Goal: Check status: Check status

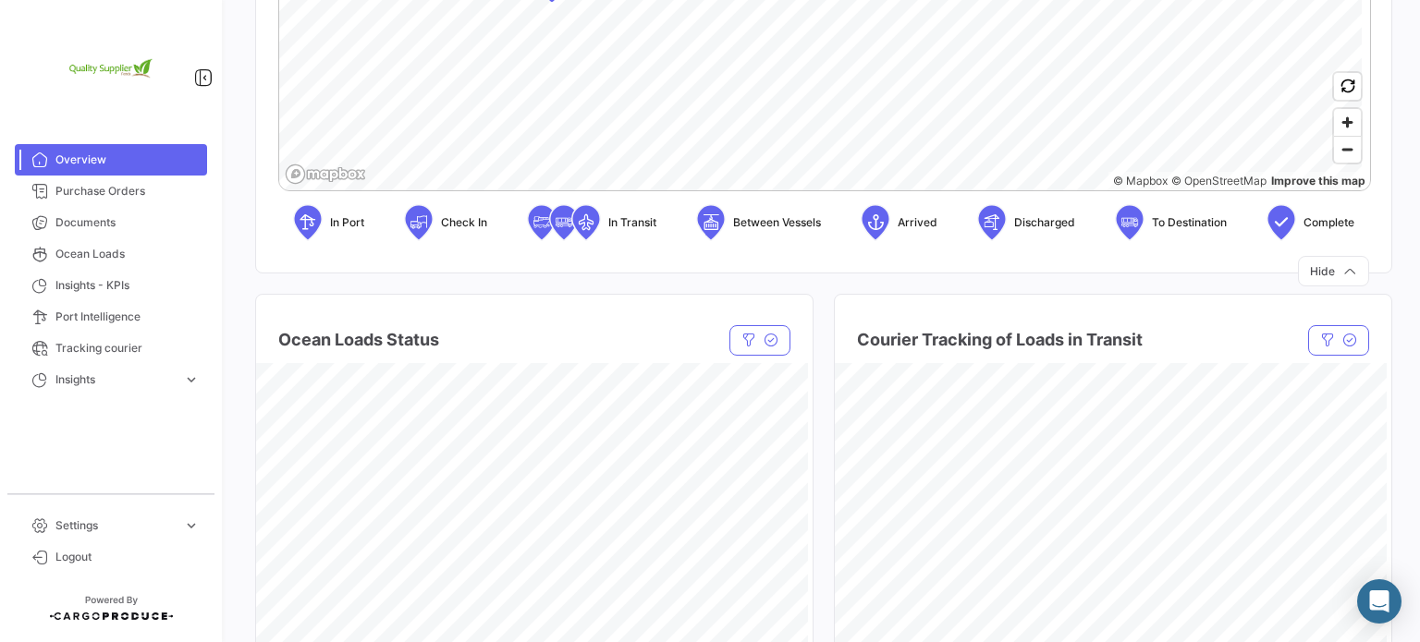
scroll to position [740, 0]
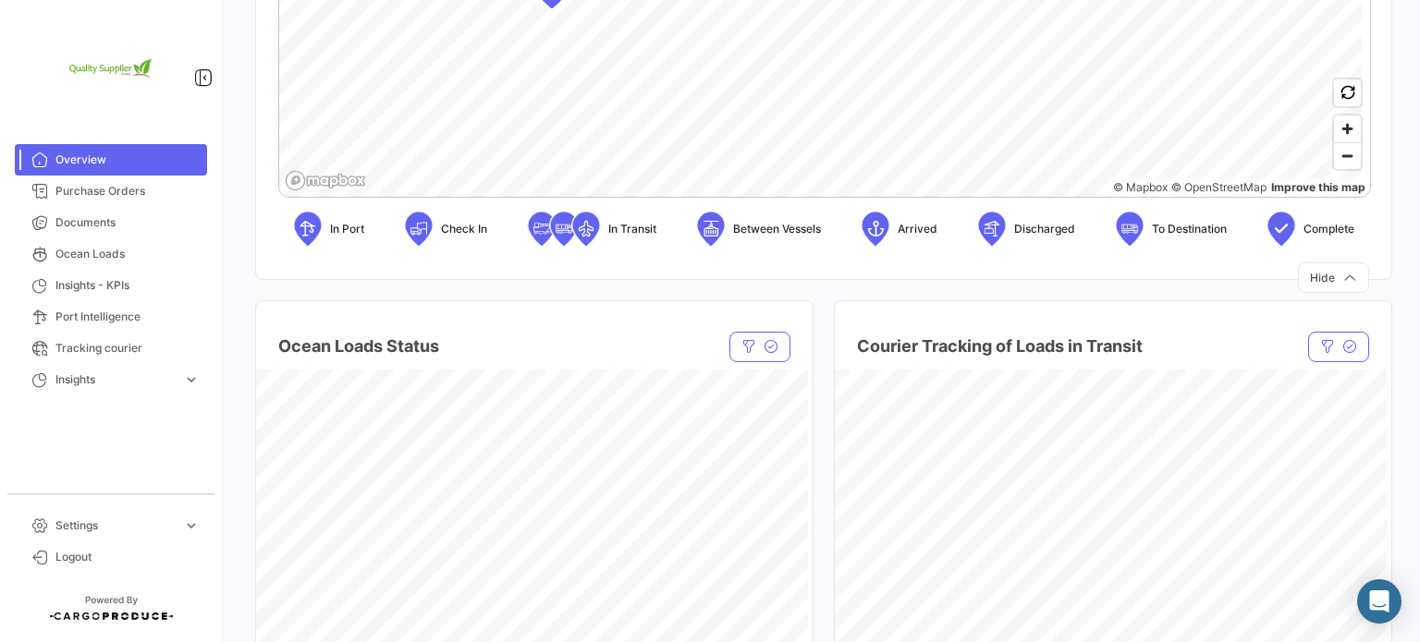
click at [555, 230] on icon at bounding box center [564, 228] width 18 height 39
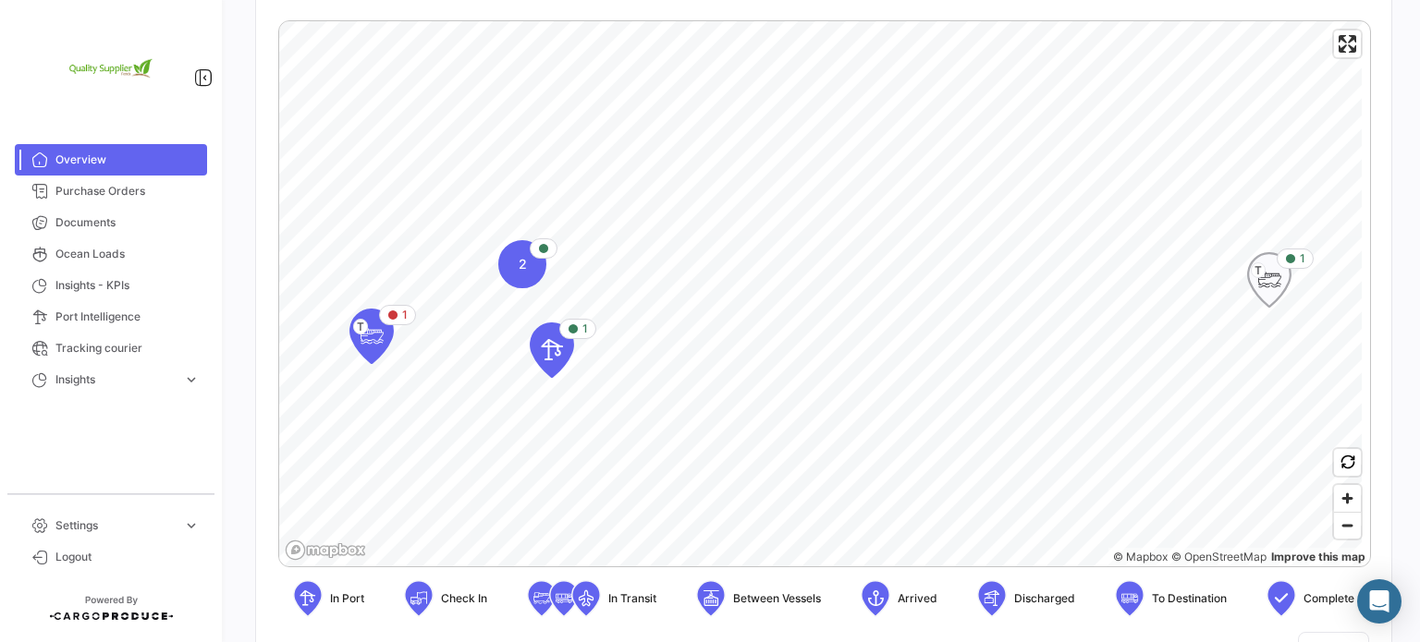
click at [1272, 281] on icon "Map marker" at bounding box center [1269, 280] width 26 height 39
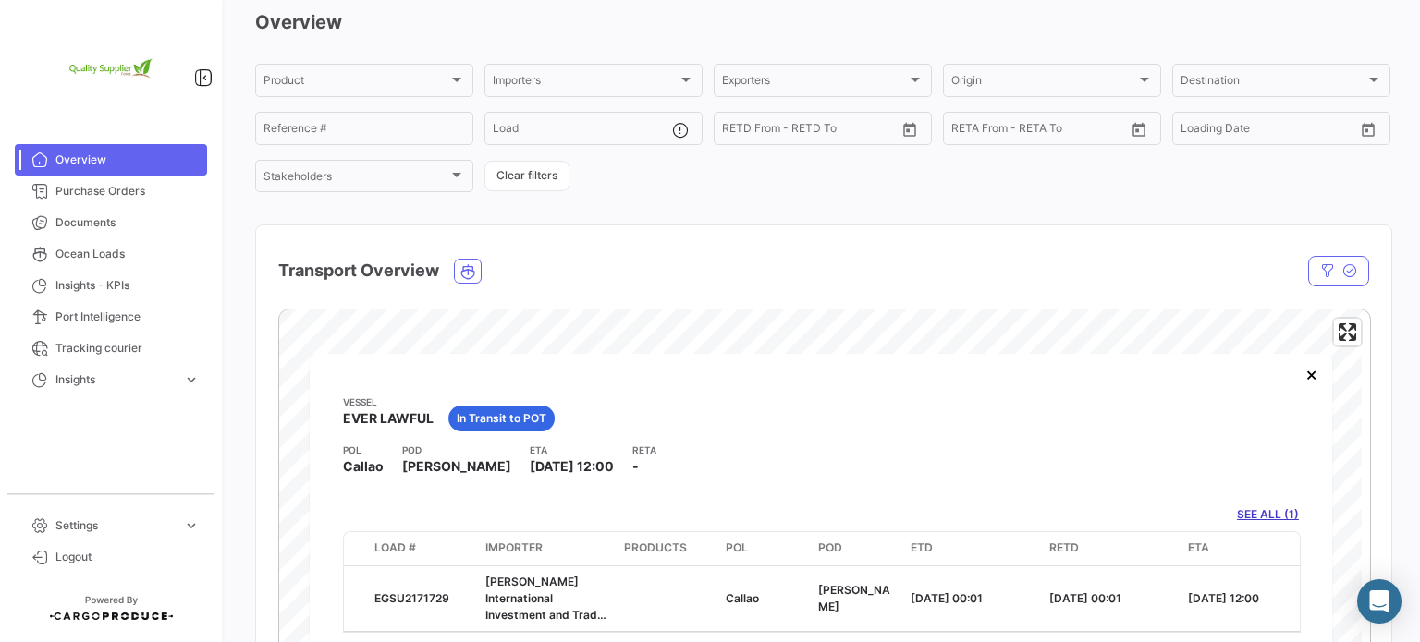
scroll to position [0, 0]
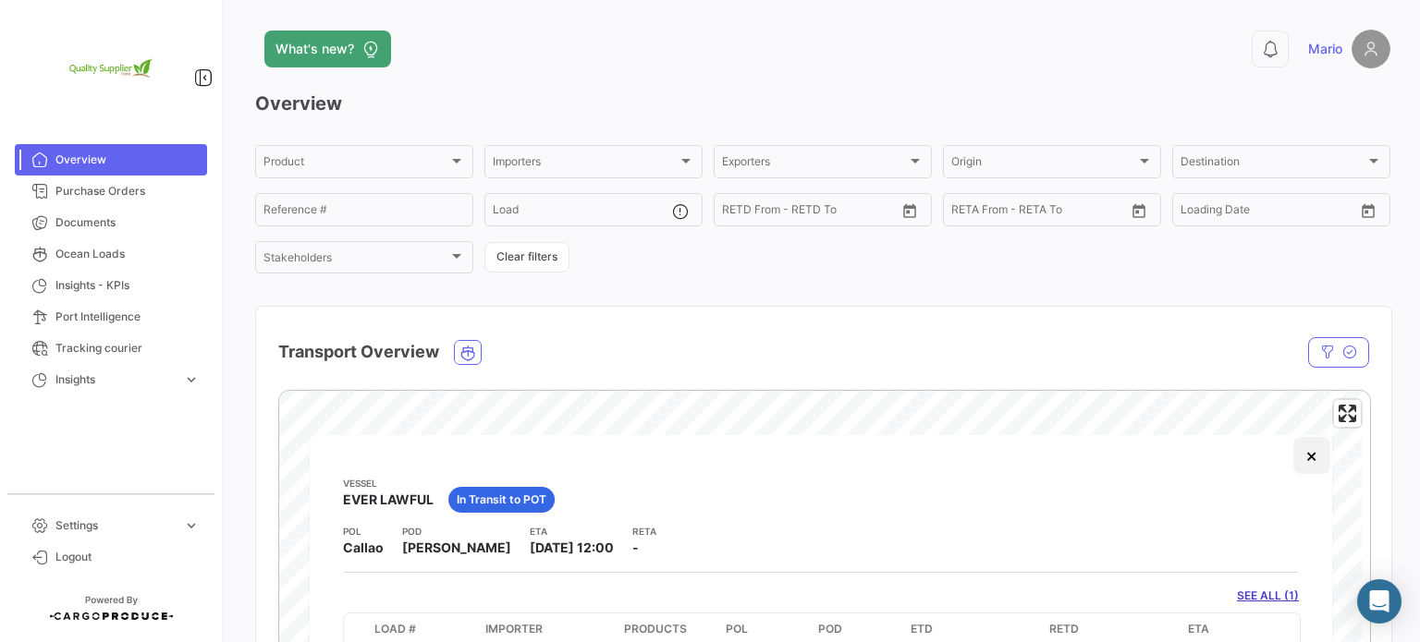
click at [1311, 455] on button "×" at bounding box center [1311, 455] width 37 height 37
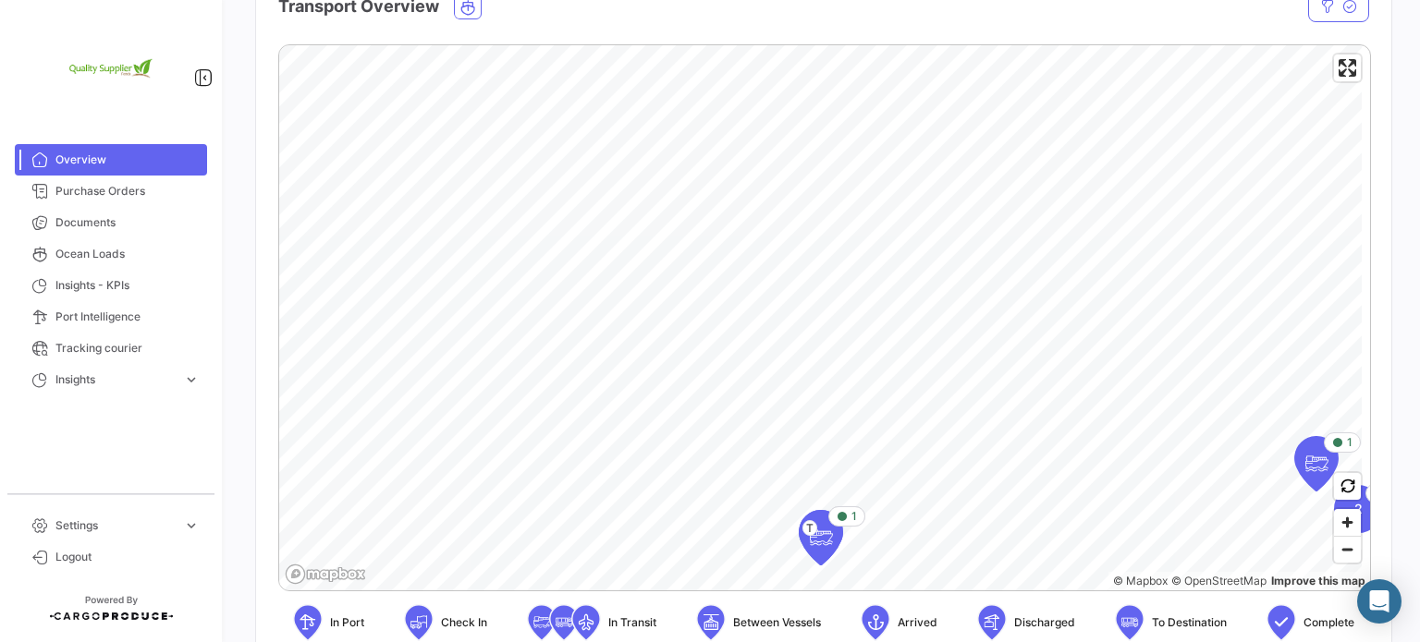
scroll to position [370, 0]
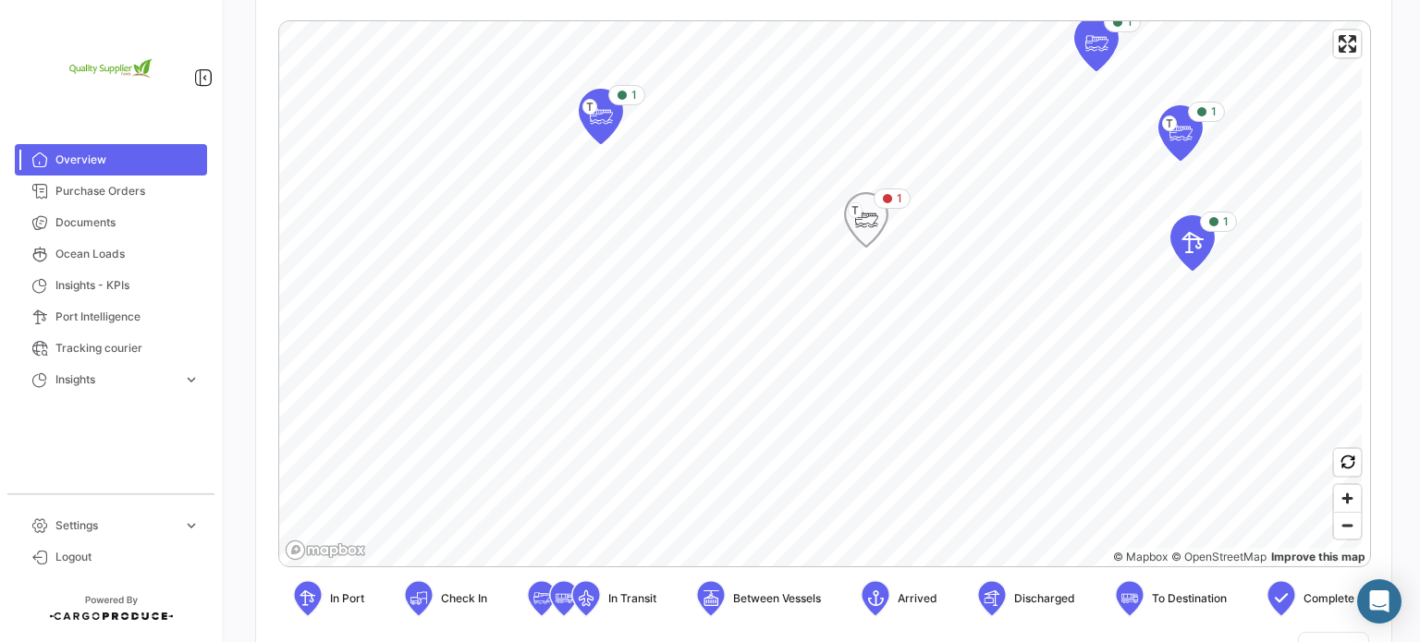
click at [865, 227] on icon "Map marker" at bounding box center [866, 220] width 26 height 39
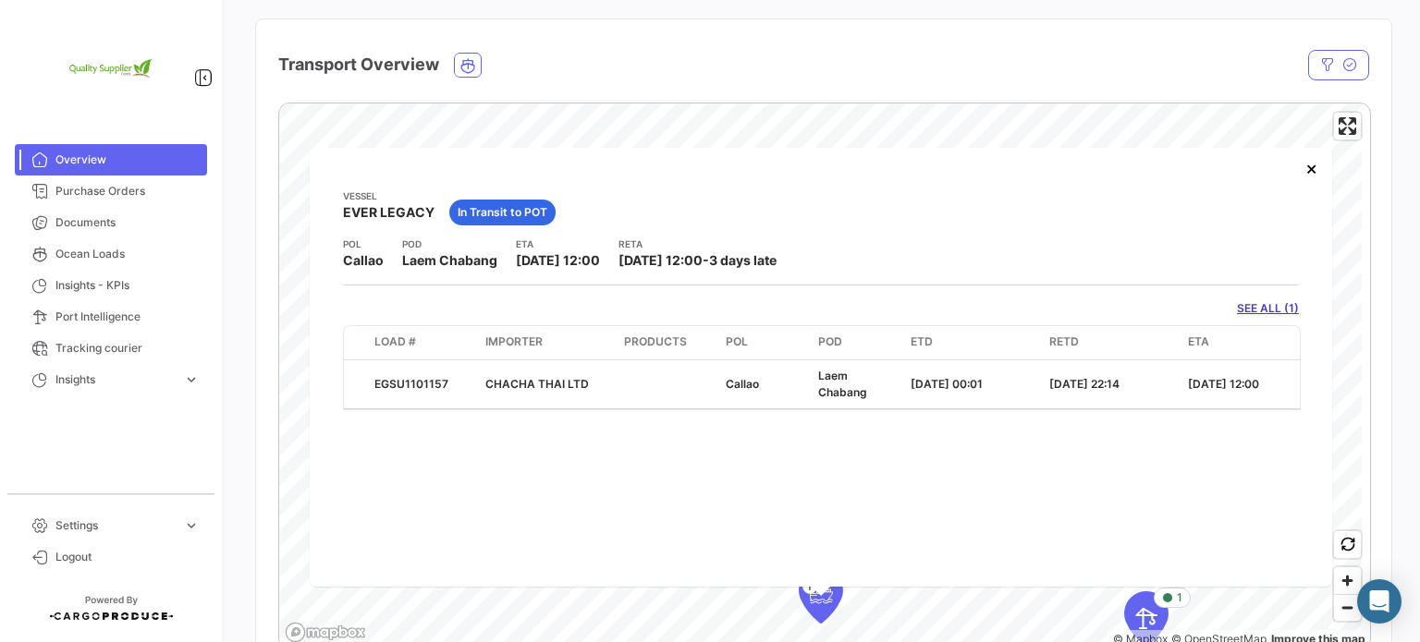
scroll to position [277, 0]
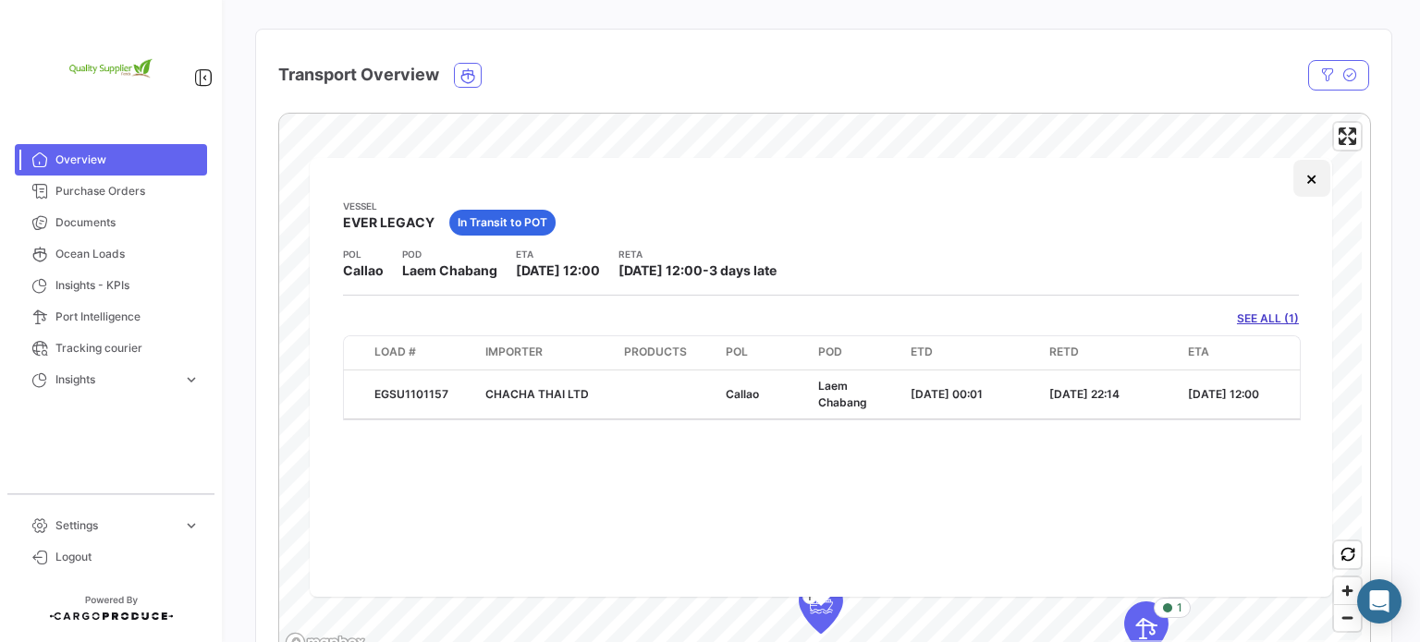
click at [1313, 189] on button "×" at bounding box center [1311, 178] width 37 height 37
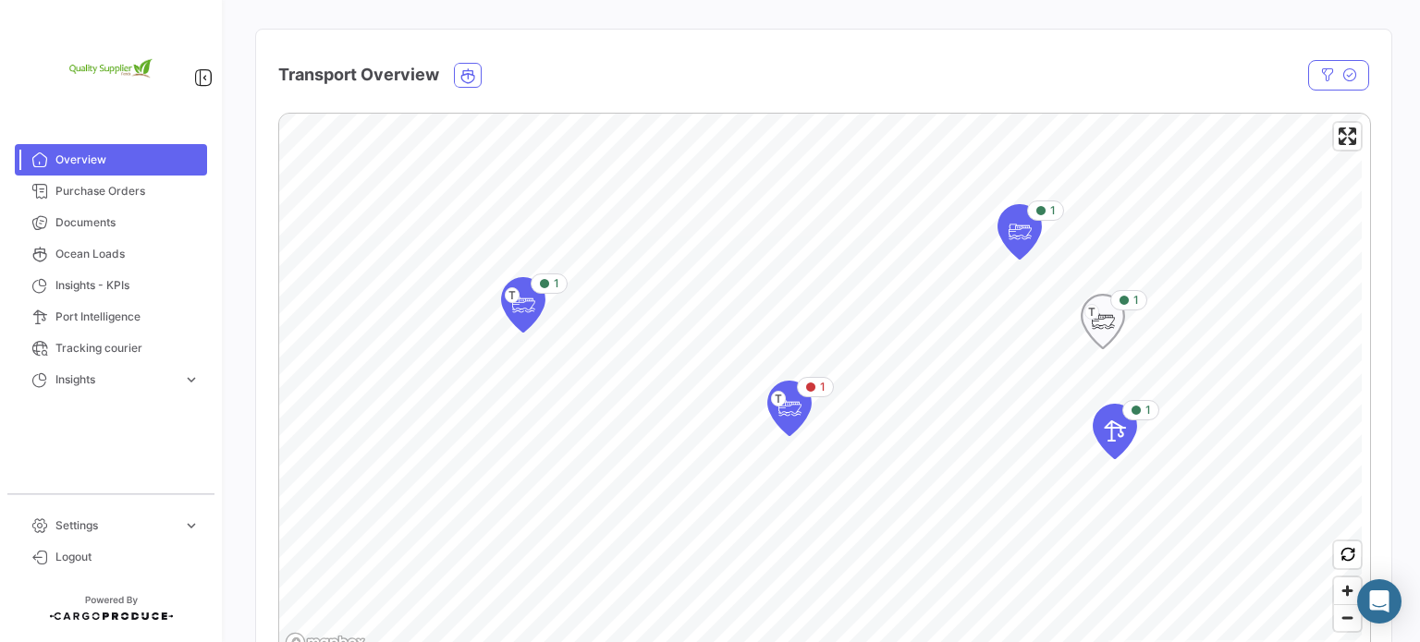
click at [1095, 326] on icon "Map marker" at bounding box center [1103, 321] width 26 height 39
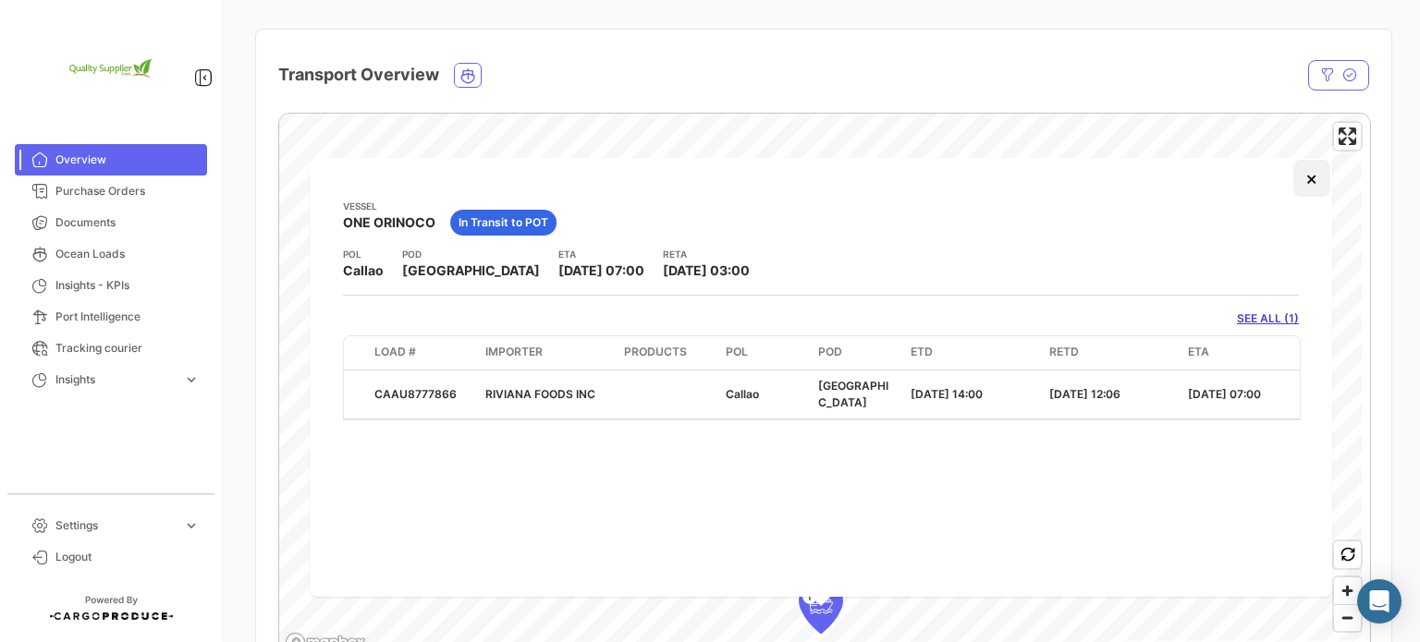
click at [1309, 181] on button "×" at bounding box center [1311, 178] width 37 height 37
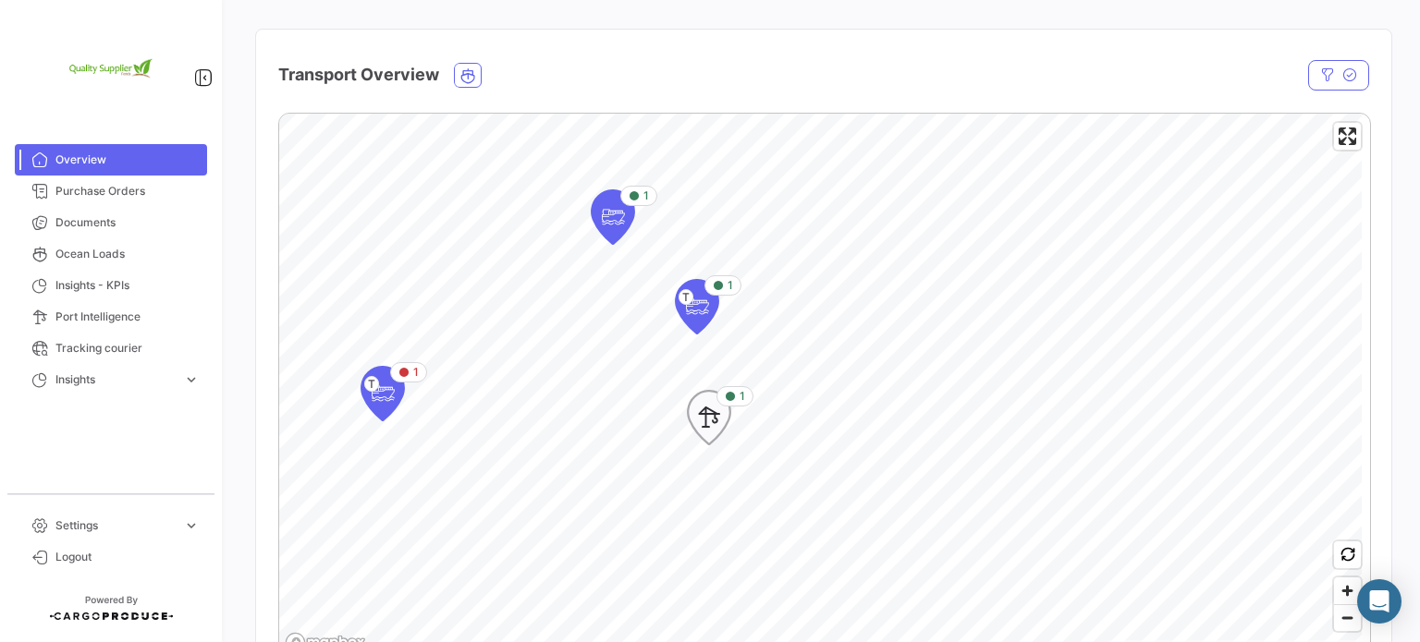
click at [706, 426] on icon "Map marker" at bounding box center [709, 417] width 26 height 39
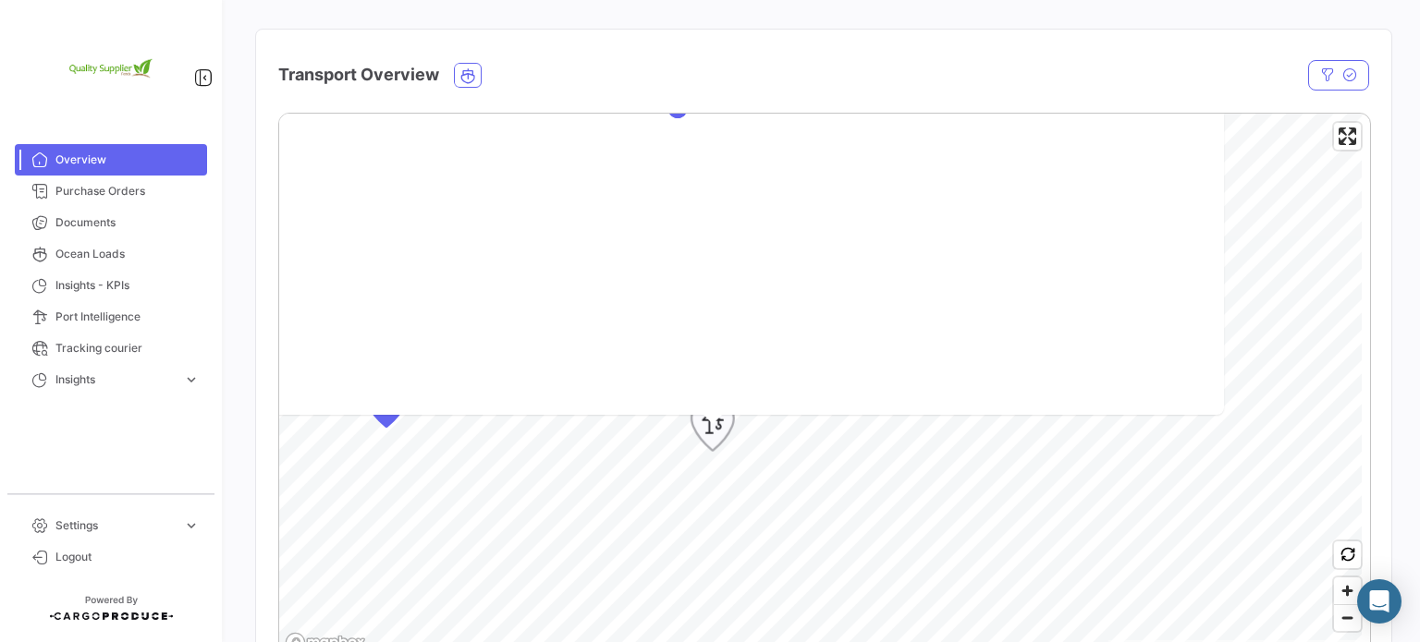
scroll to position [250, 0]
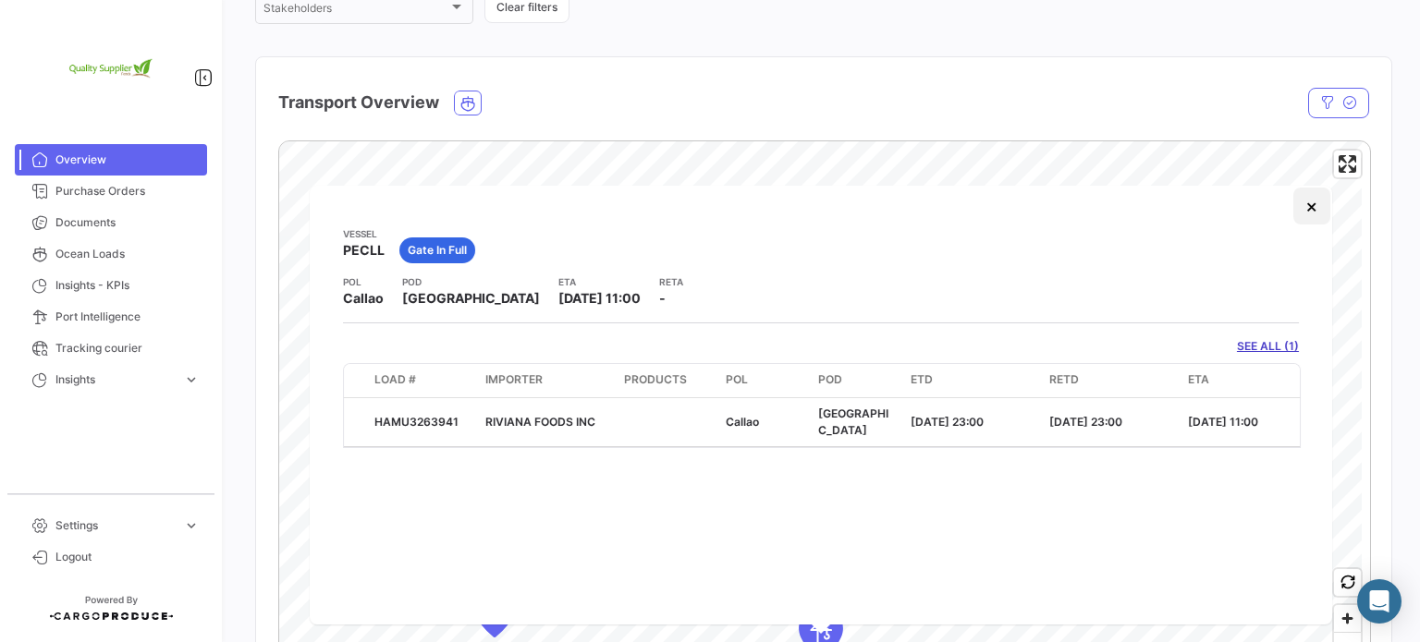
click at [1307, 206] on button "×" at bounding box center [1311, 206] width 37 height 37
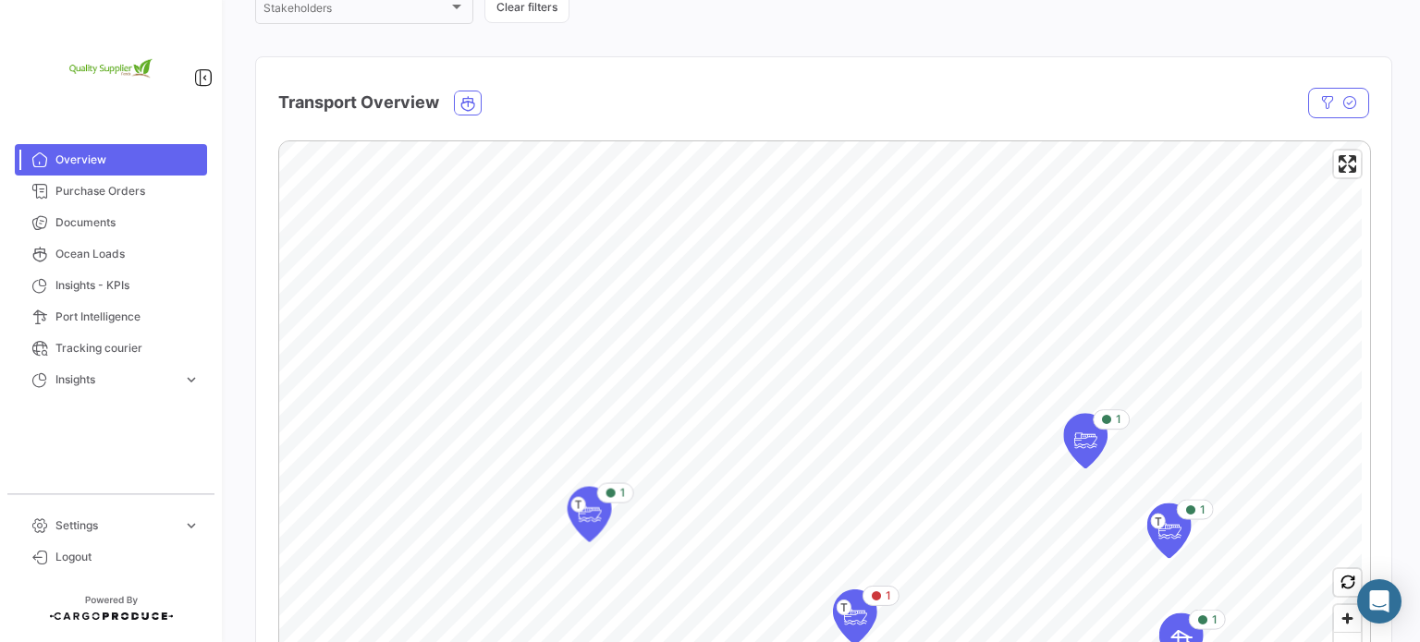
click at [1419, 454] on div "What's new? 0 Mario Overview Product Product Importers Importers Exporters Expo…" at bounding box center [823, 321] width 1194 height 642
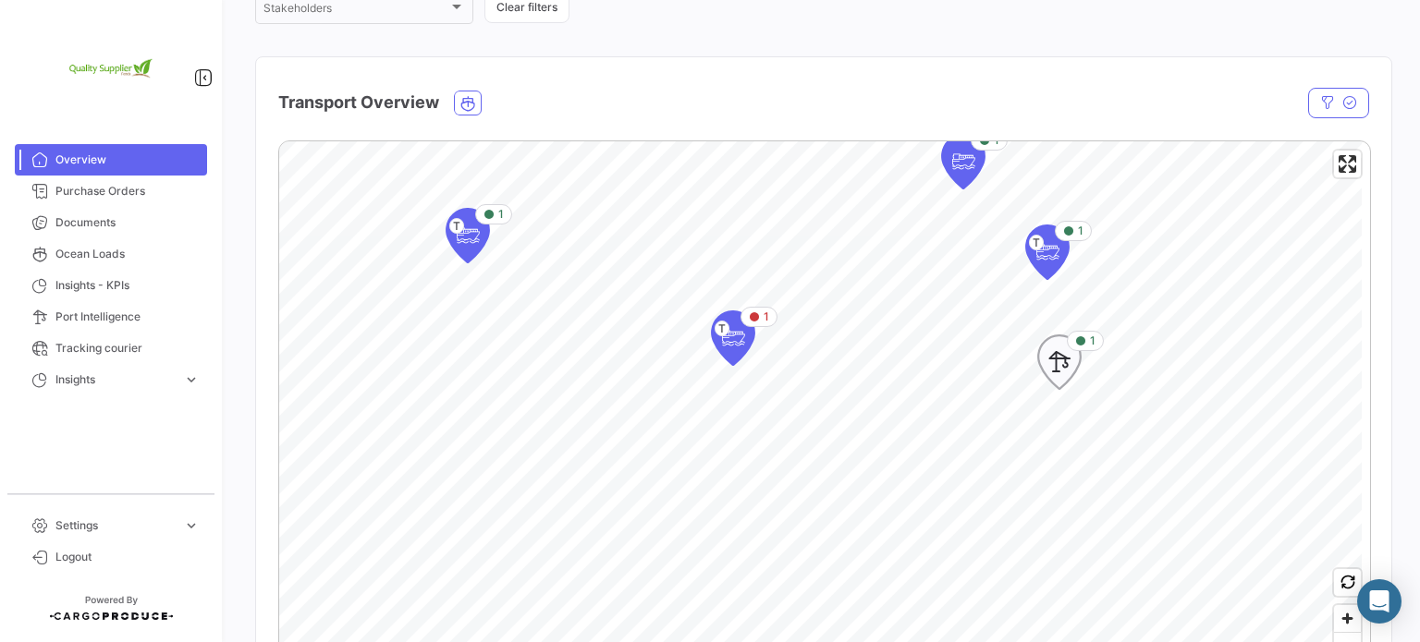
click at [1058, 362] on icon "Map marker" at bounding box center [1059, 362] width 26 height 39
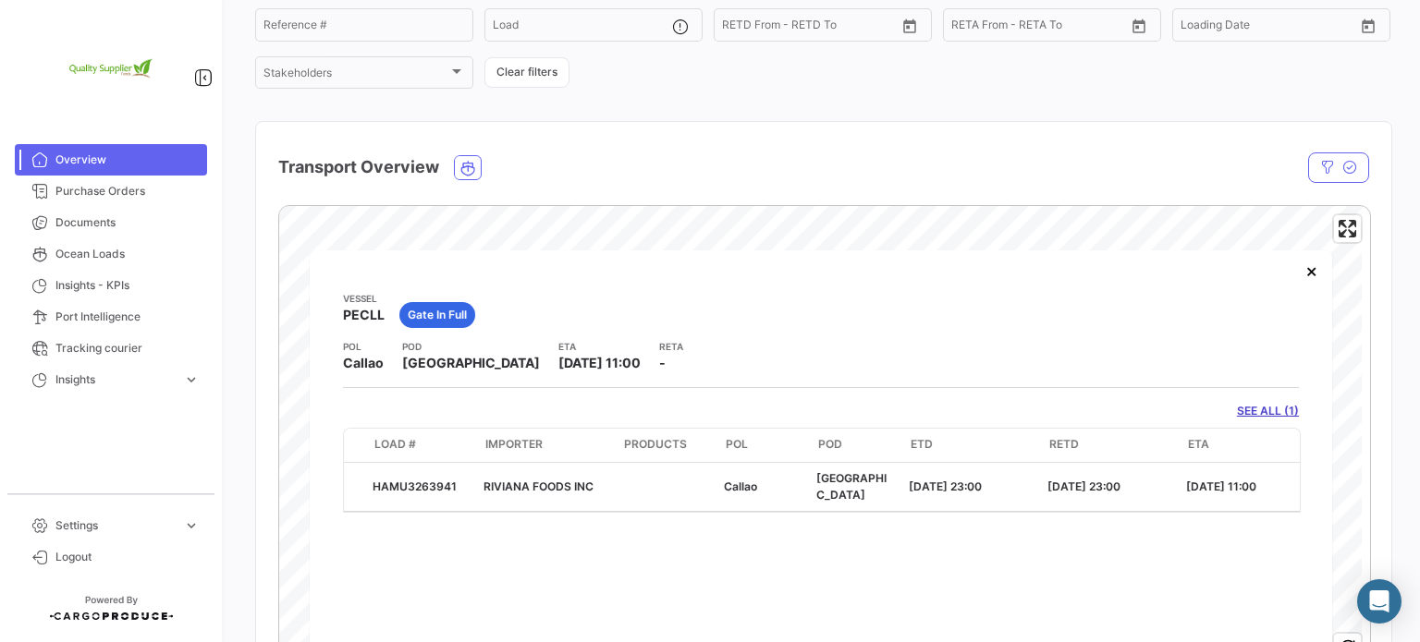
scroll to position [0, 0]
click at [1310, 274] on button "×" at bounding box center [1311, 270] width 37 height 37
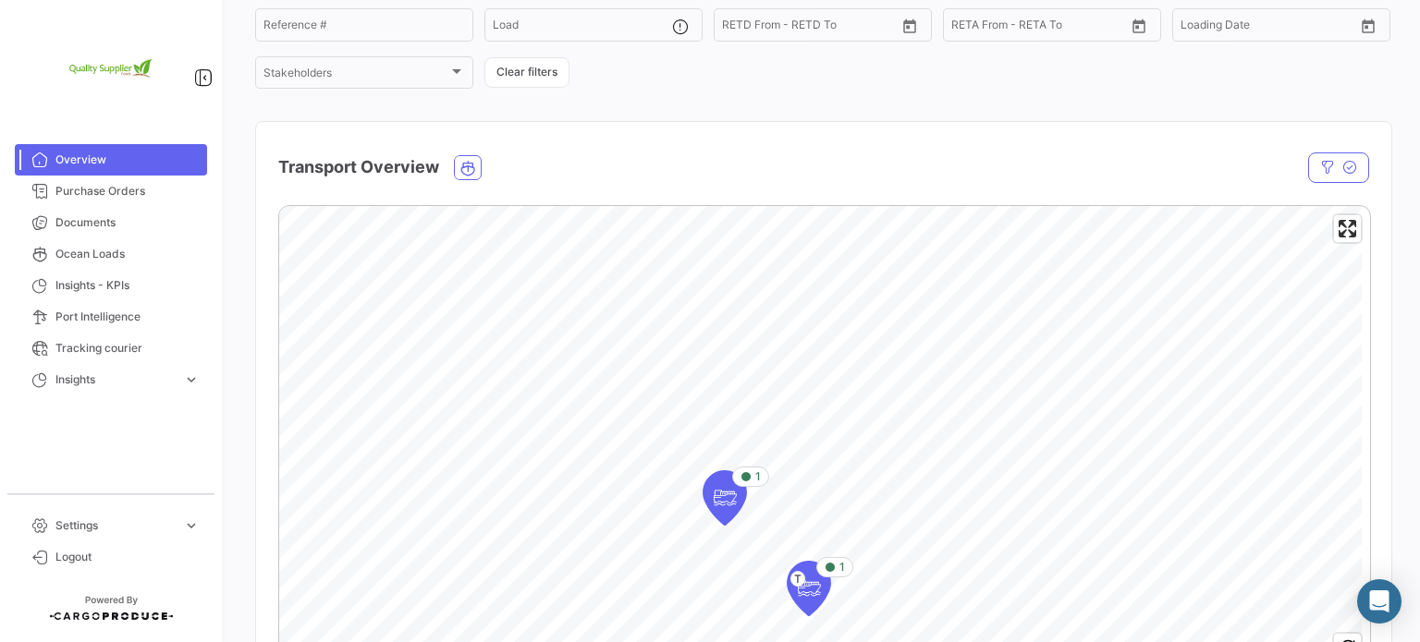
scroll to position [370, 0]
